Goal: Contribute content: Contribute content

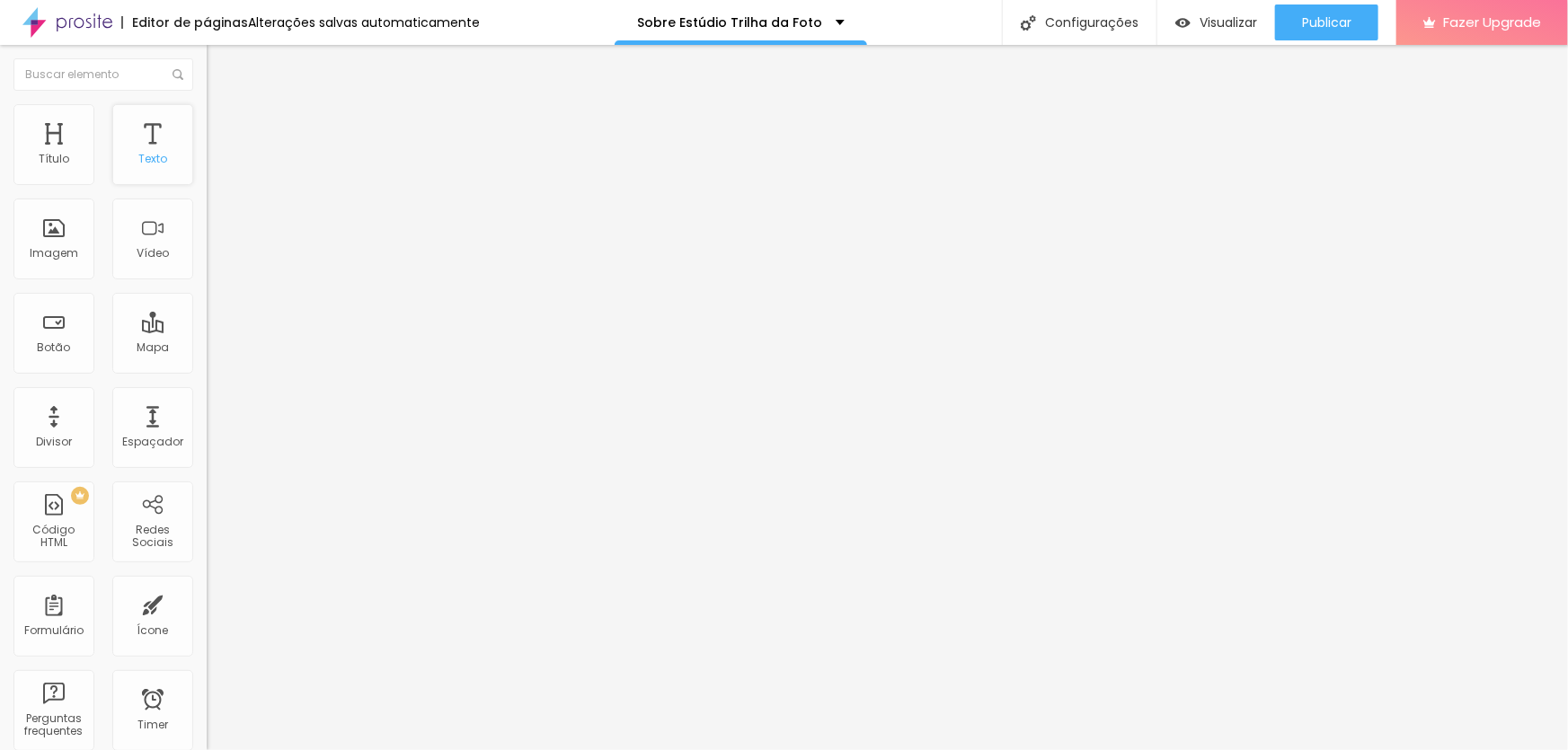
click at [149, 140] on div "Texto" at bounding box center [153, 145] width 81 height 81
click at [207, 155] on span "Trocar imagem" at bounding box center [255, 147] width 98 height 15
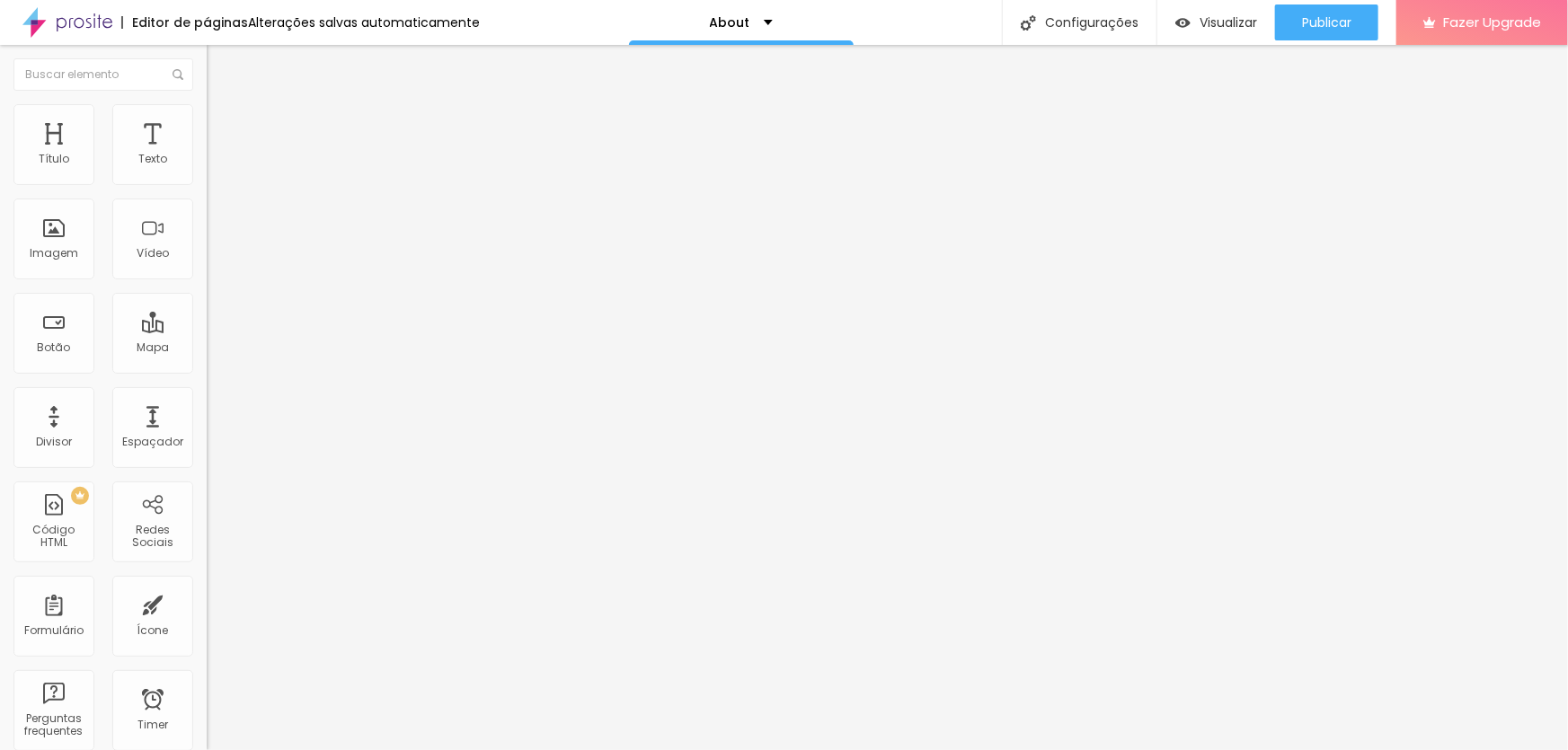
click at [207, 155] on span "Trocar imagem" at bounding box center [255, 147] width 98 height 15
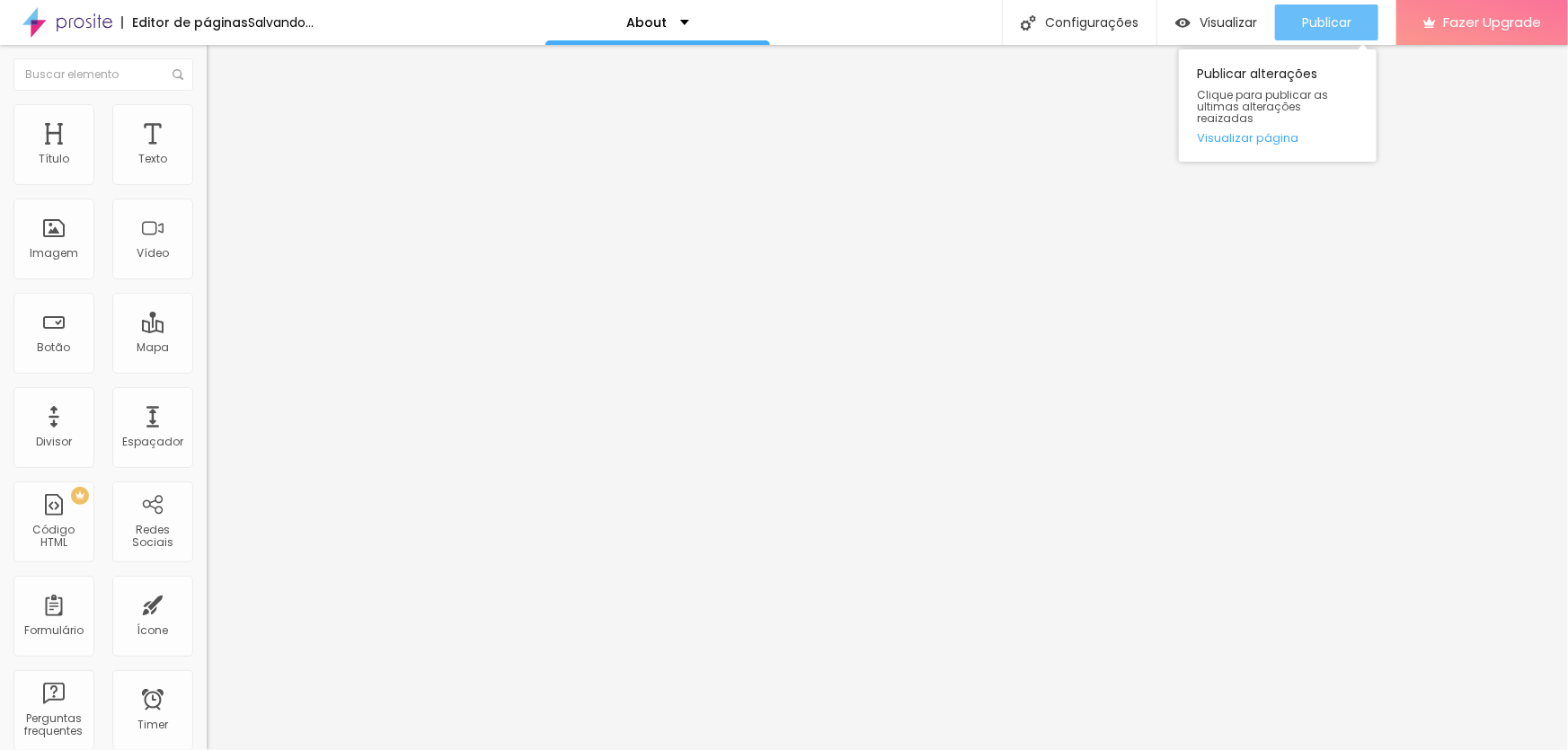
click at [1326, 16] on span "Publicar" at bounding box center [1326, 22] width 49 height 14
click at [1314, 20] on span "Publicar" at bounding box center [1326, 22] width 49 height 14
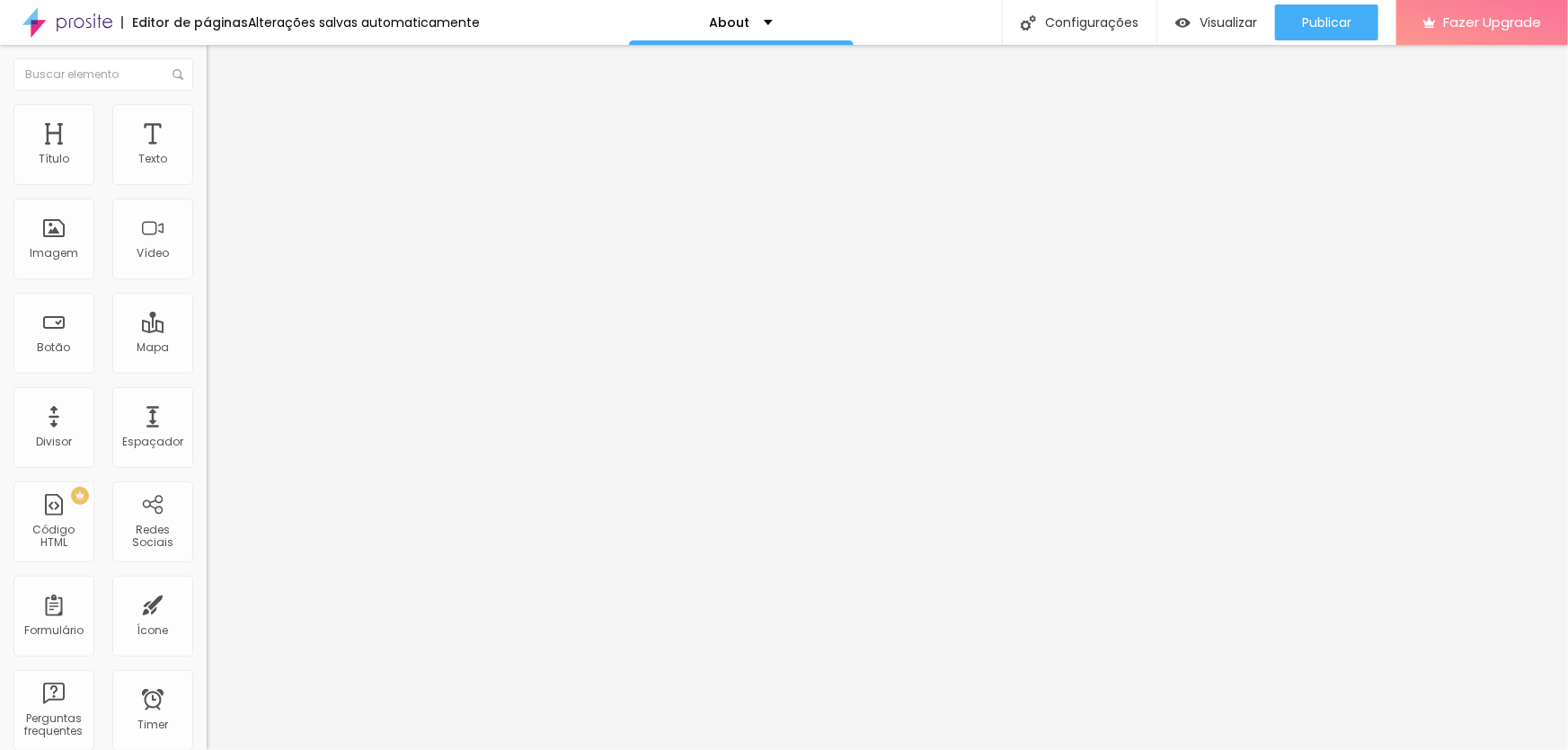
click at [207, 112] on img at bounding box center [215, 112] width 16 height 16
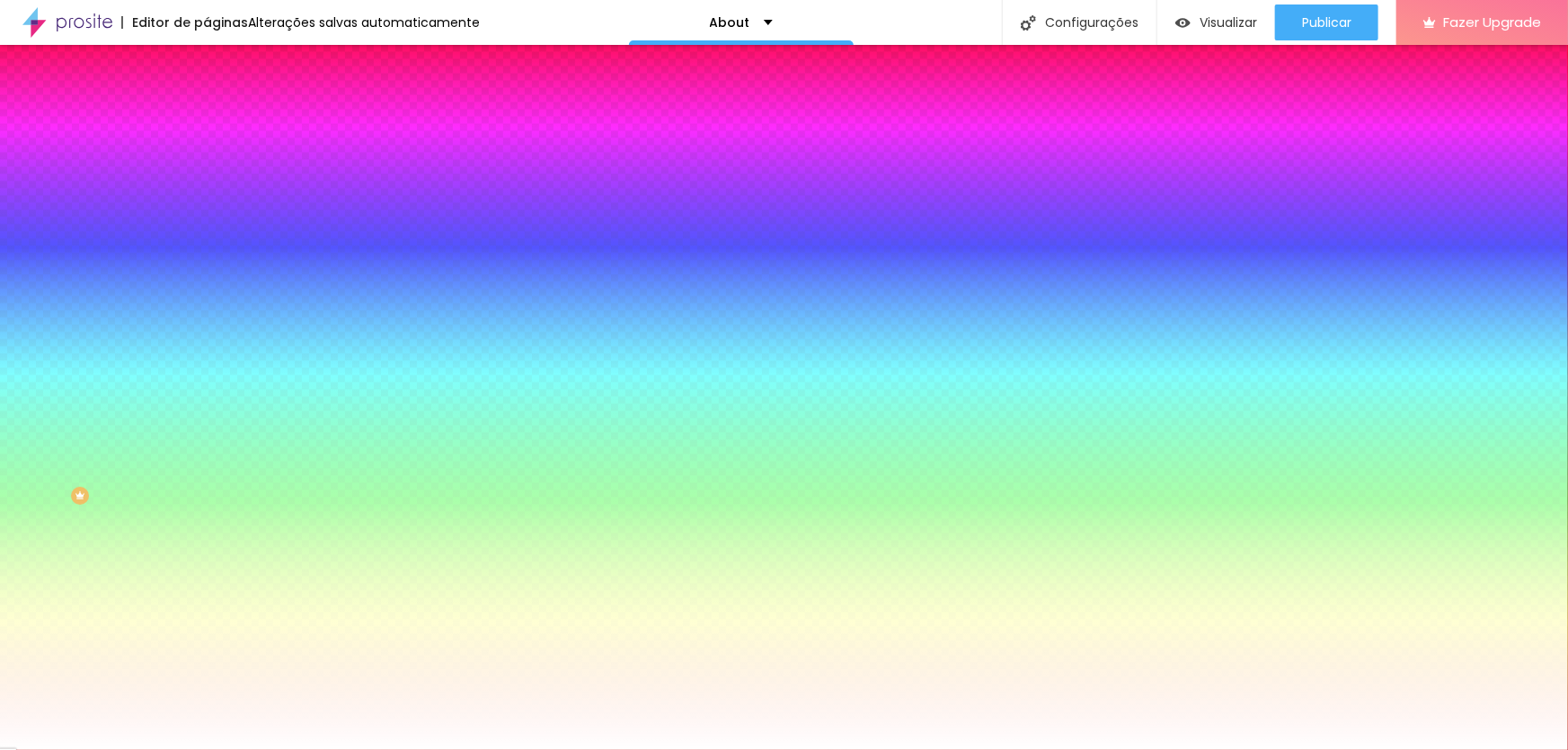
click at [207, 122] on img at bounding box center [215, 130] width 16 height 16
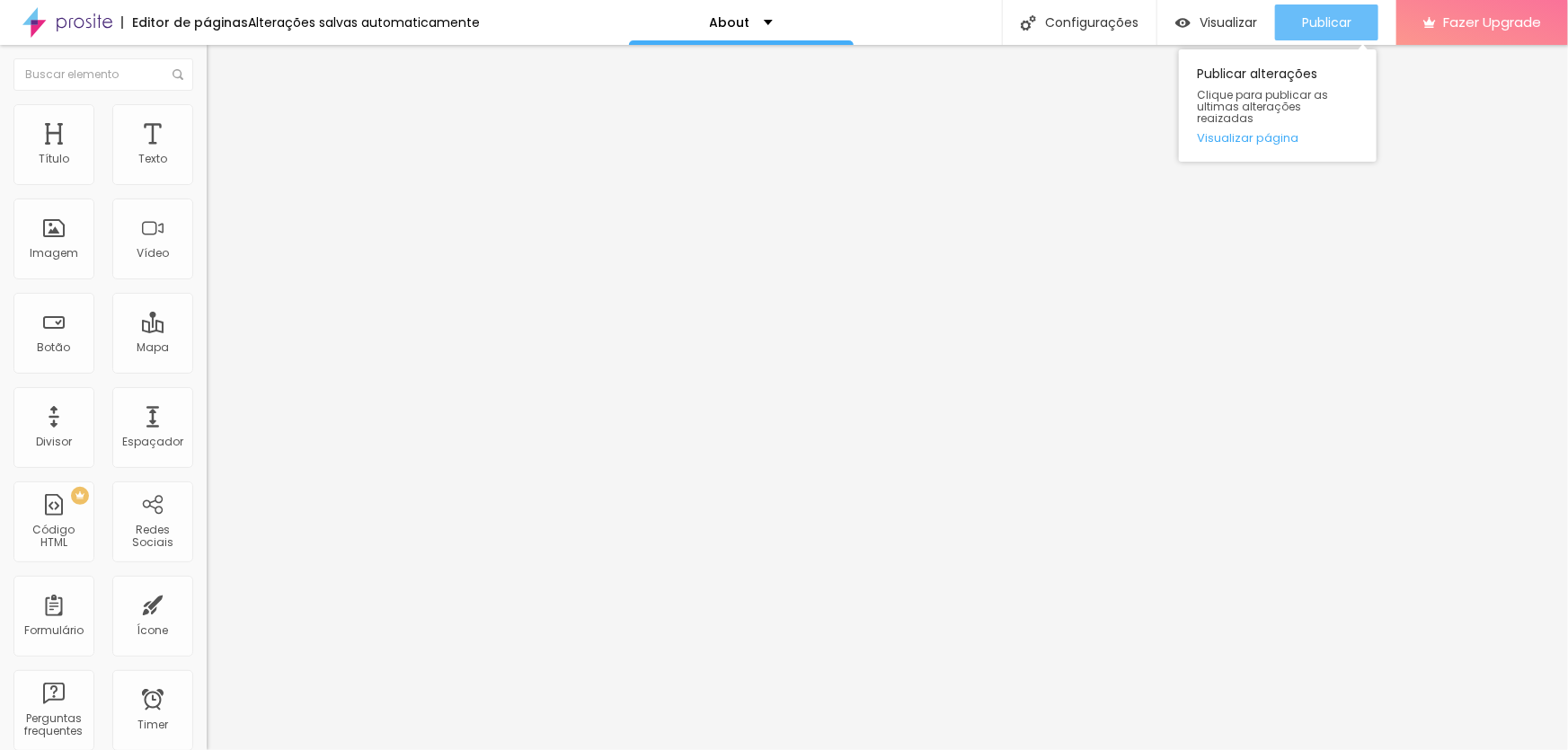
click at [1324, 15] on span "Publicar" at bounding box center [1326, 22] width 49 height 14
click at [1321, 19] on span "Publicar" at bounding box center [1326, 22] width 49 height 14
click at [1267, 132] on link "Visualizar página" at bounding box center [1277, 138] width 162 height 12
click at [1314, 15] on span "Publicar" at bounding box center [1326, 22] width 49 height 14
